Goal: Task Accomplishment & Management: Manage account settings

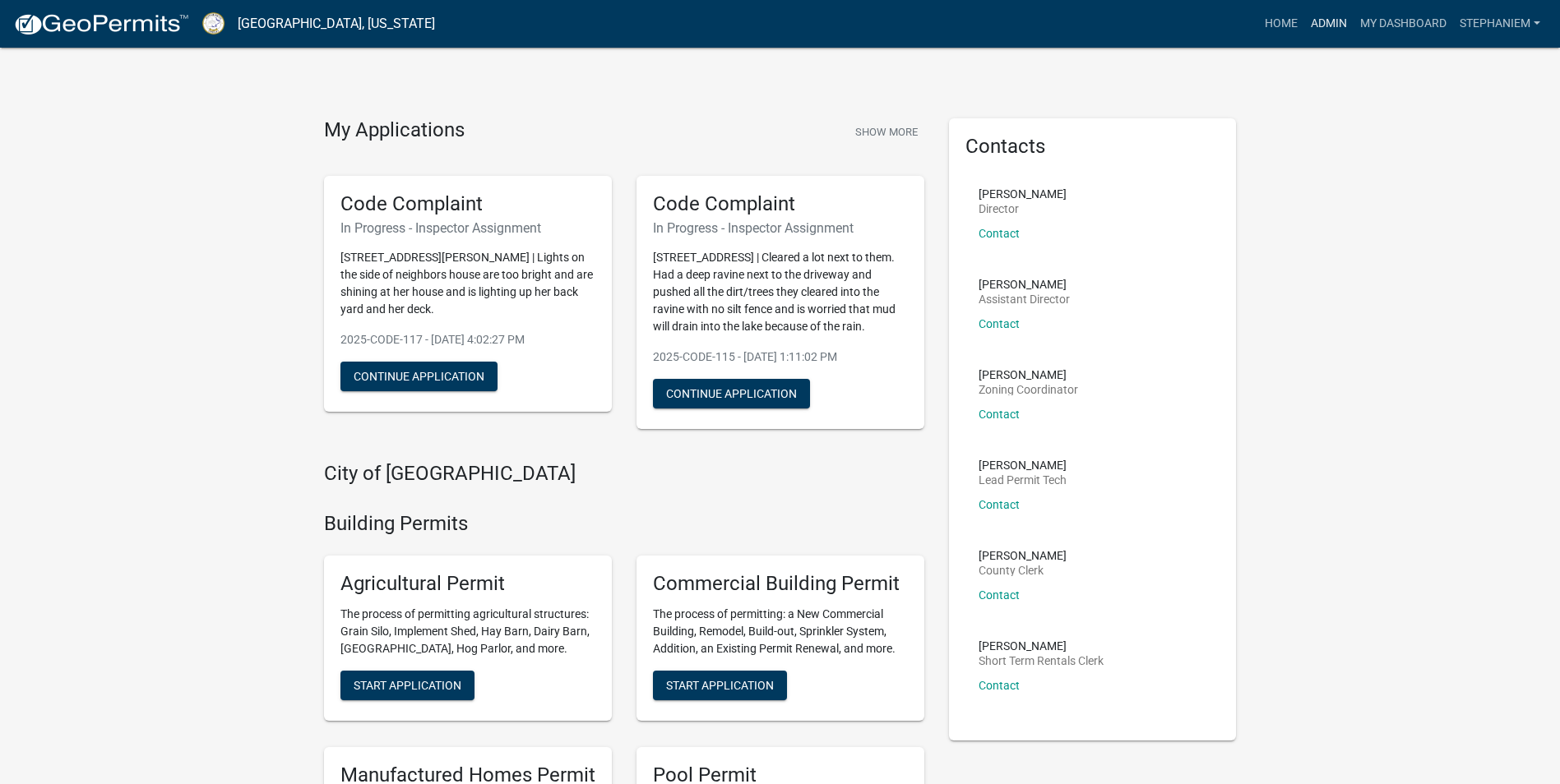
click at [1329, 22] on link "Admin" at bounding box center [1329, 24] width 49 height 31
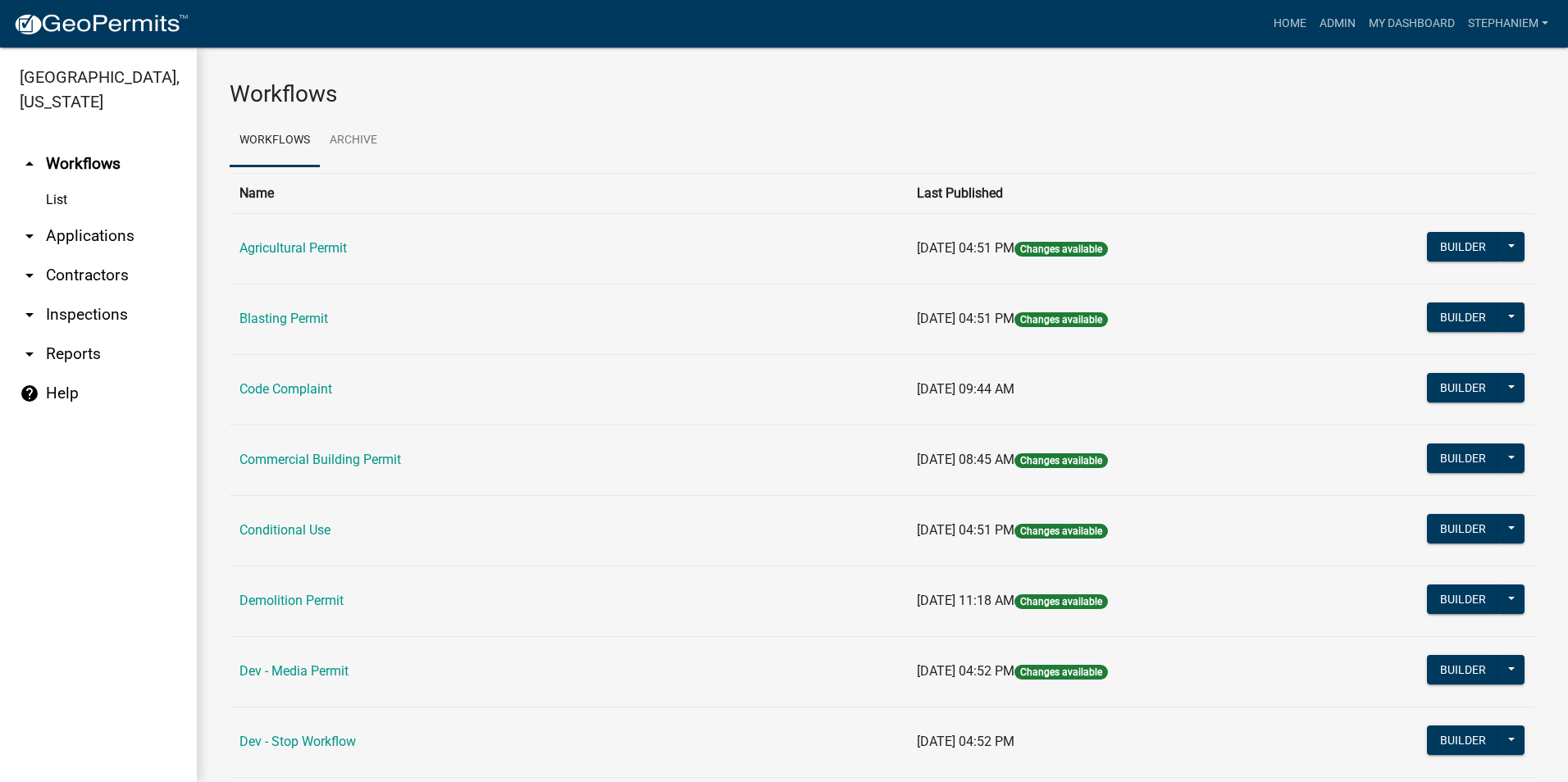
click at [81, 317] on link "arrow_drop_down Inspections" at bounding box center [98, 314] width 197 height 39
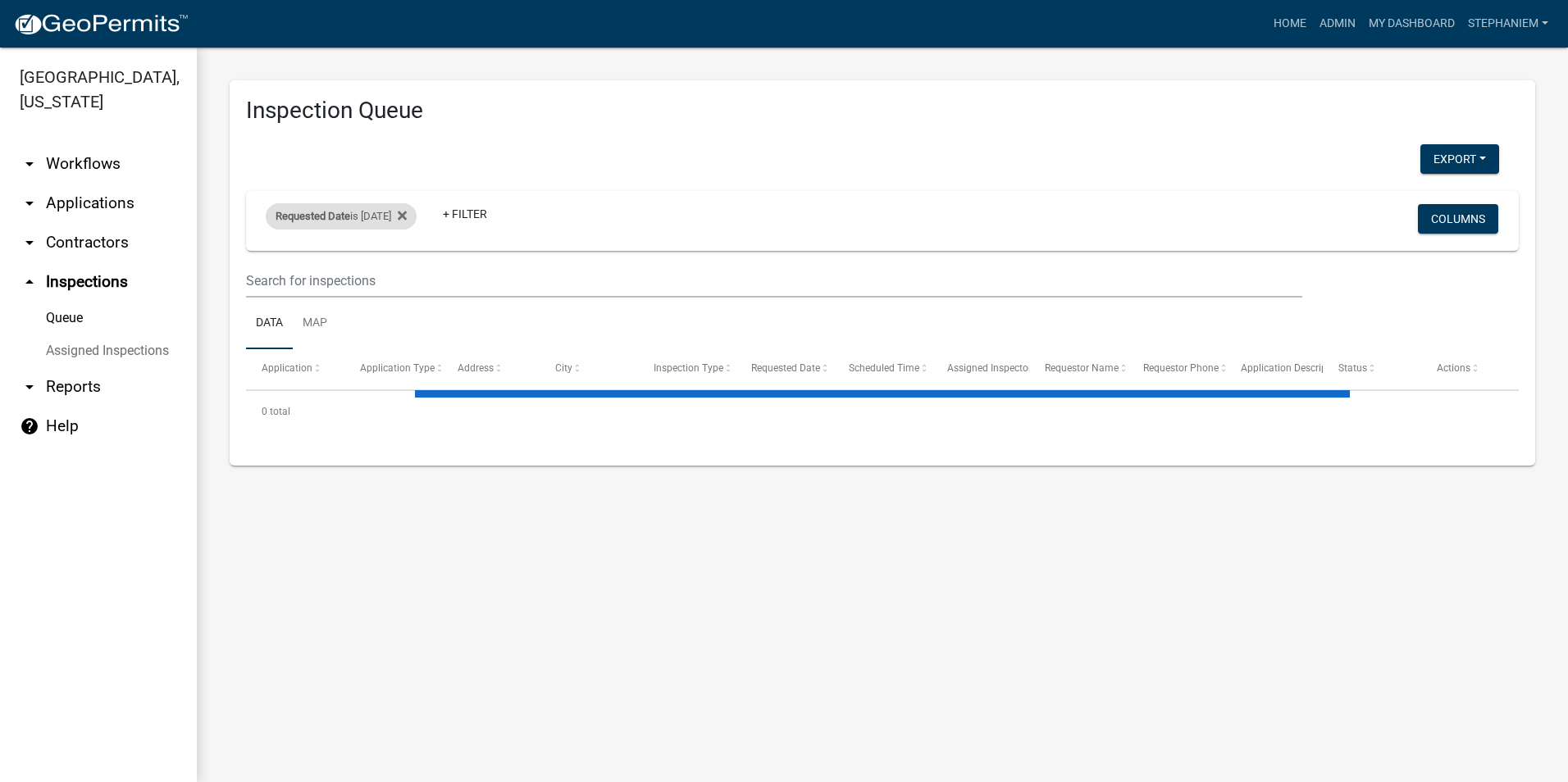
select select "3: 100"
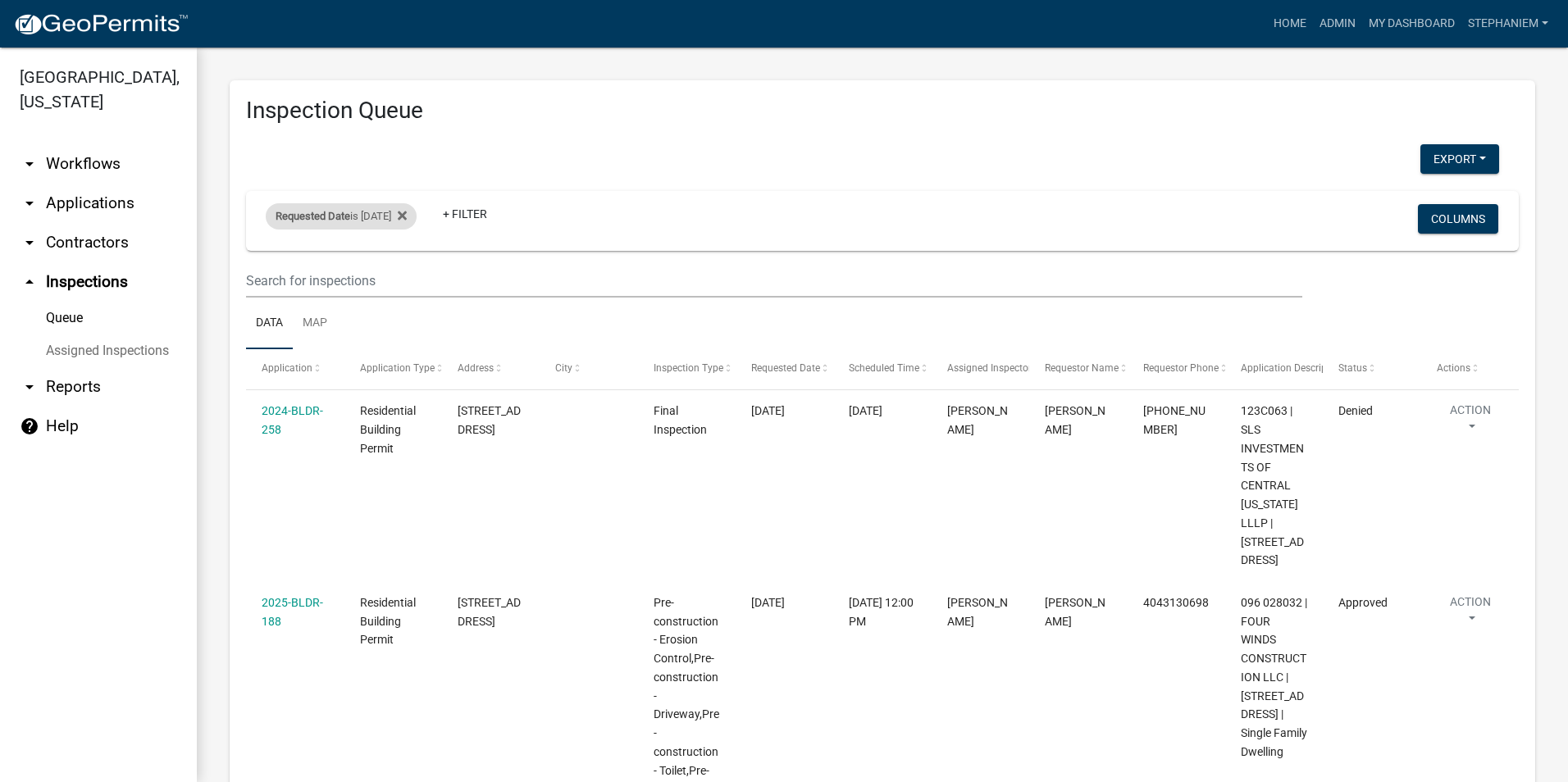
click at [387, 216] on div "Requested Date is [DATE]" at bounding box center [341, 216] width 151 height 26
click at [406, 274] on input "[DATE]" at bounding box center [356, 277] width 115 height 34
type input "[DATE]"
click at [388, 346] on div "is [DATE] range Done" at bounding box center [356, 294] width 134 height 115
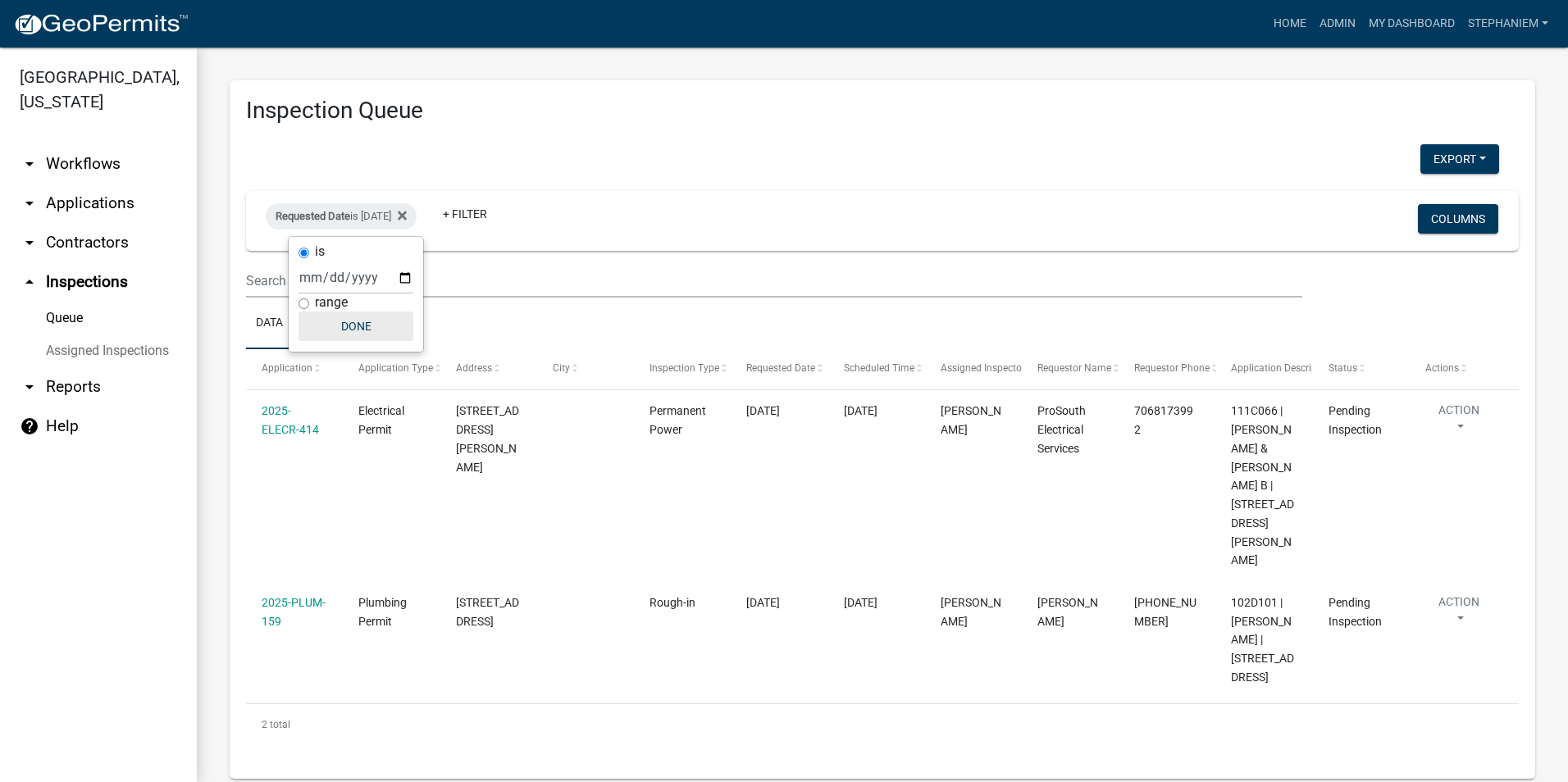
click at [388, 330] on button "Done" at bounding box center [356, 326] width 115 height 30
